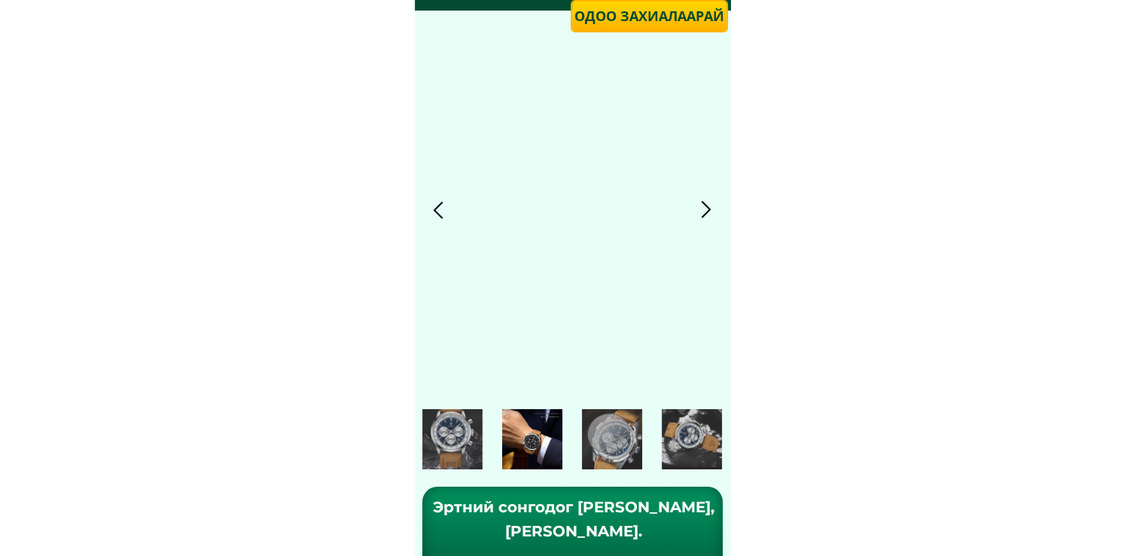
scroll to position [50, 0]
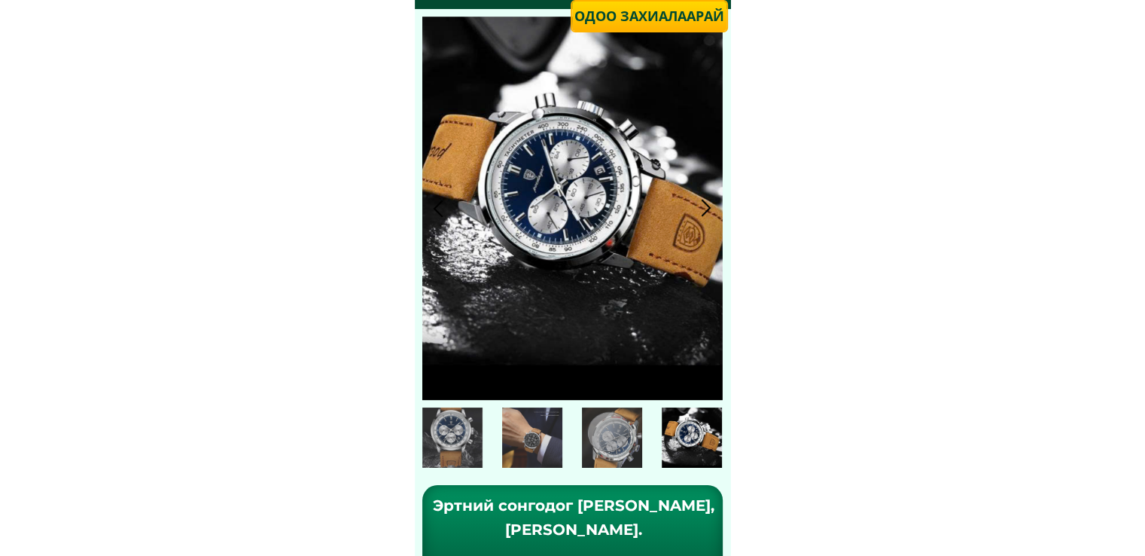
click at [704, 207] on div at bounding box center [706, 208] width 25 height 25
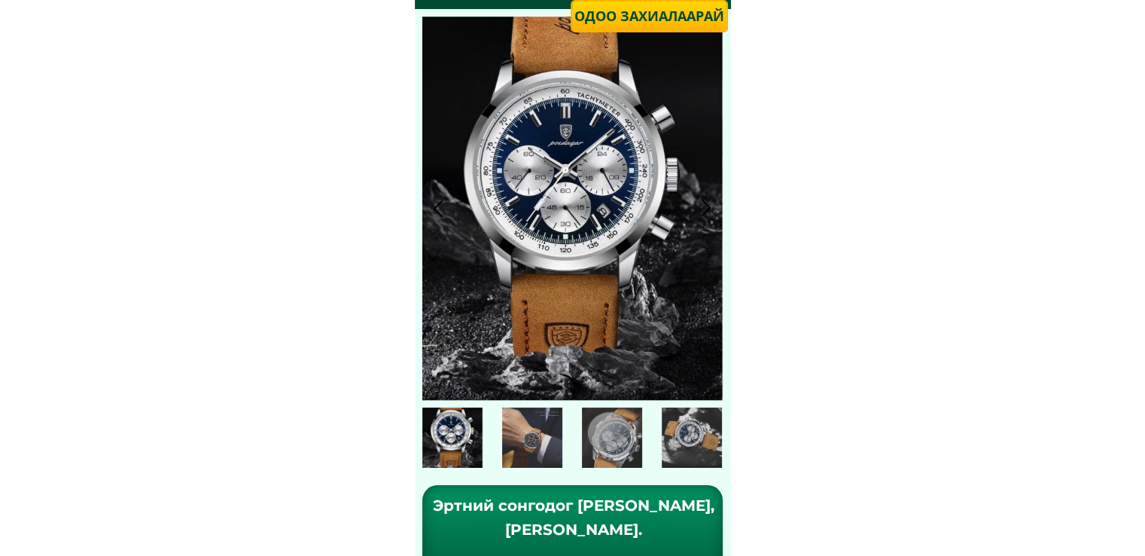
click at [704, 207] on div at bounding box center [706, 208] width 25 height 25
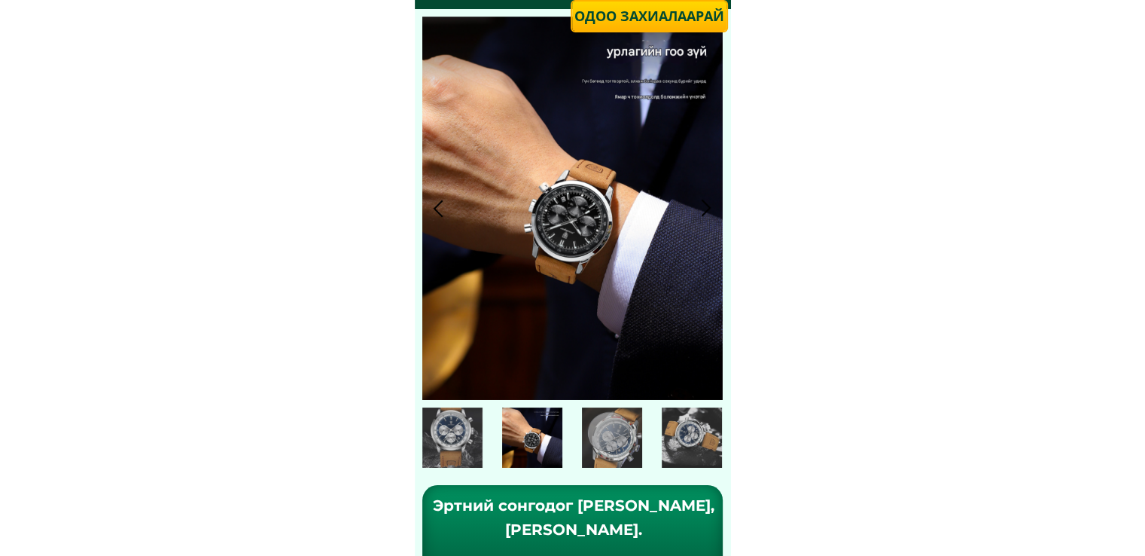
click at [704, 207] on div at bounding box center [706, 208] width 25 height 25
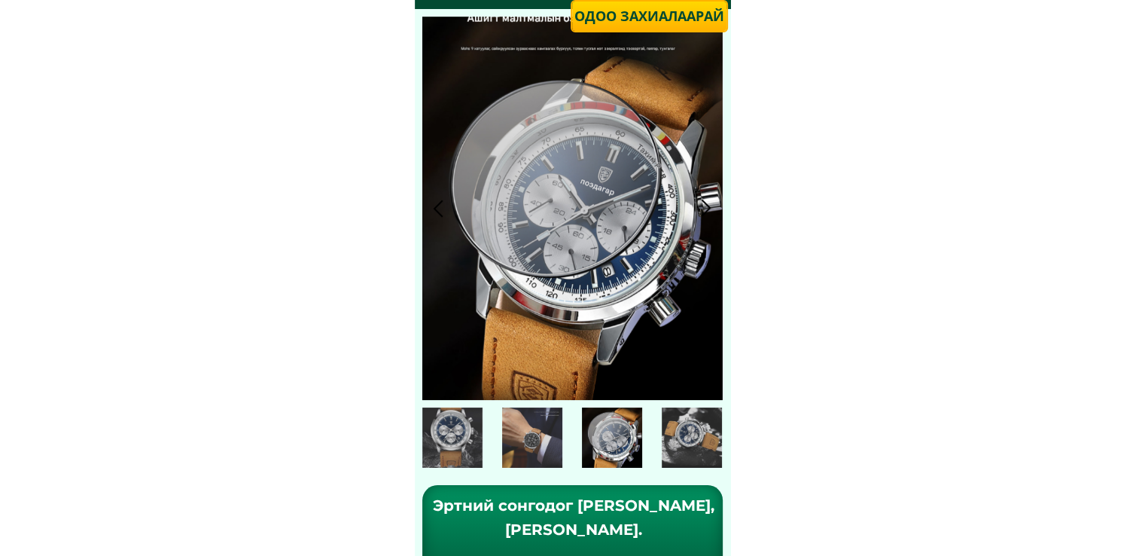
click at [704, 207] on div at bounding box center [706, 208] width 25 height 25
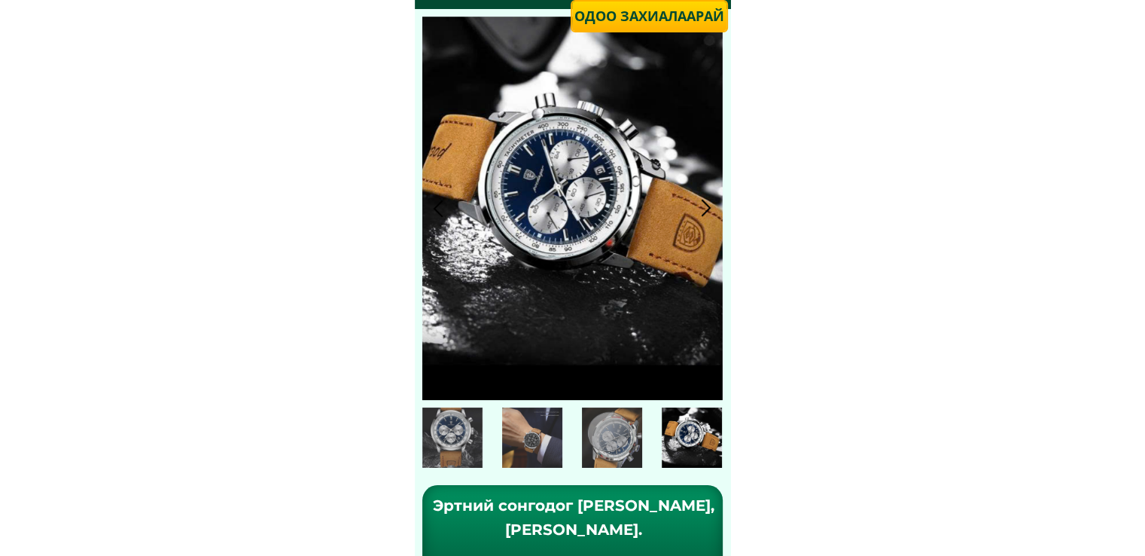
click at [704, 207] on div at bounding box center [706, 208] width 25 height 25
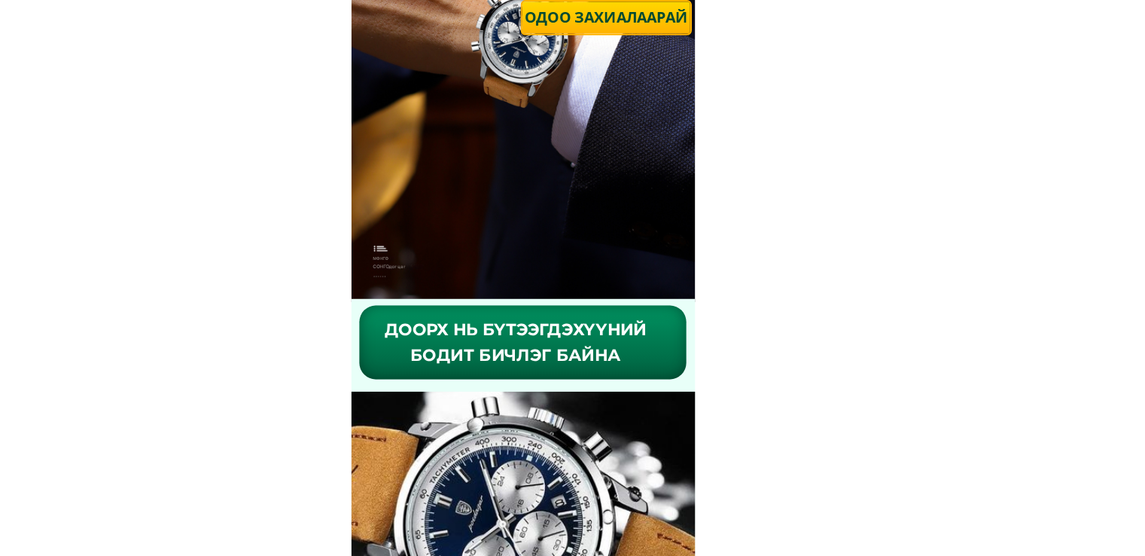
scroll to position [3177, 0]
